Goal: Navigation & Orientation: Find specific page/section

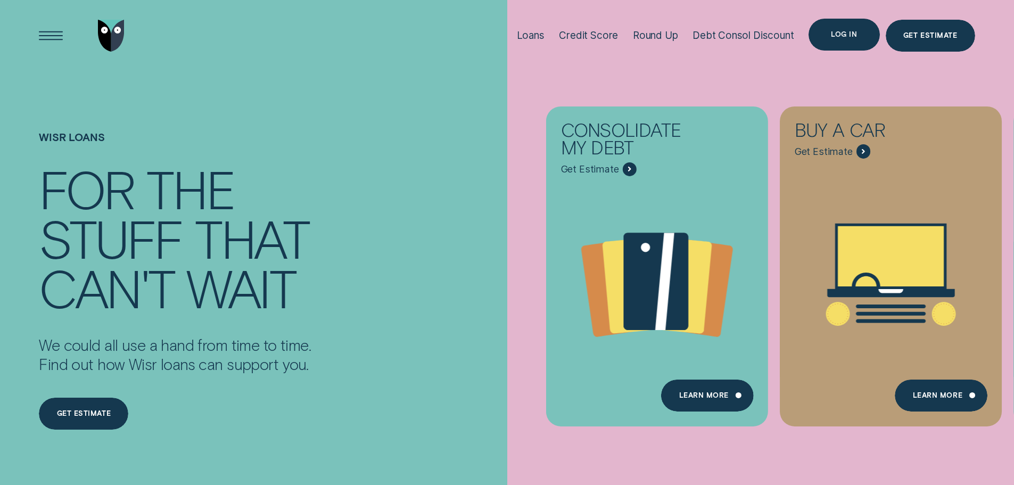
click at [845, 44] on div "Log in" at bounding box center [843, 35] width 71 height 32
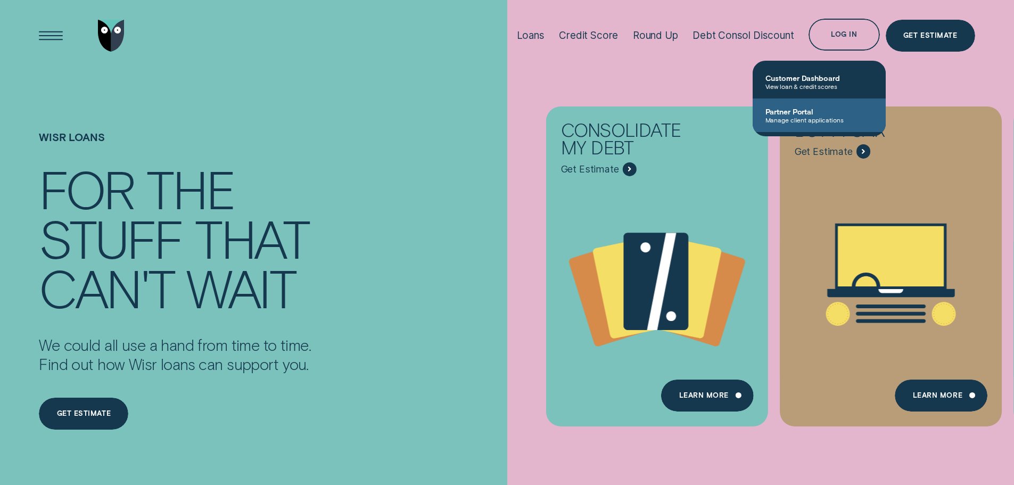
click at [803, 123] on span "Manage client applications" at bounding box center [819, 119] width 108 height 7
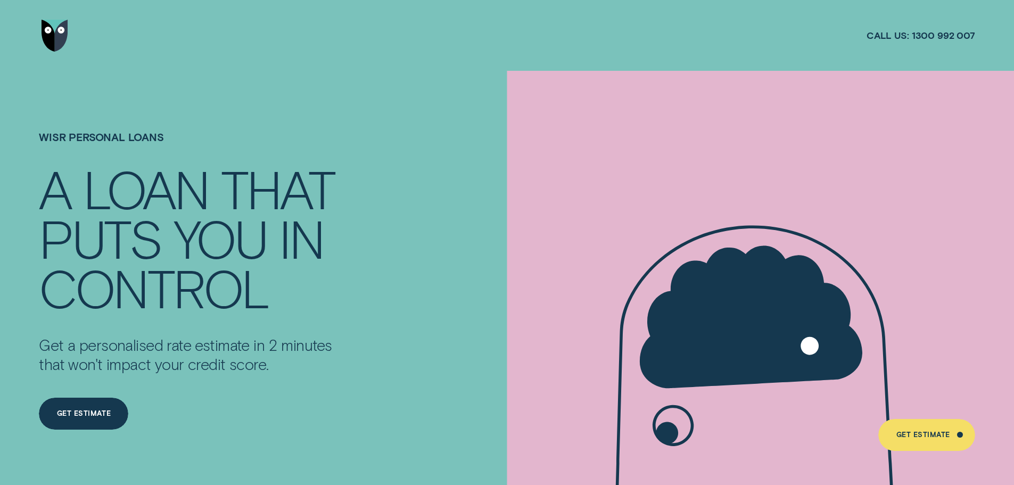
drag, startPoint x: 508, startPoint y: 135, endPoint x: 526, endPoint y: 145, distance: 20.5
